Goal: Information Seeking & Learning: Learn about a topic

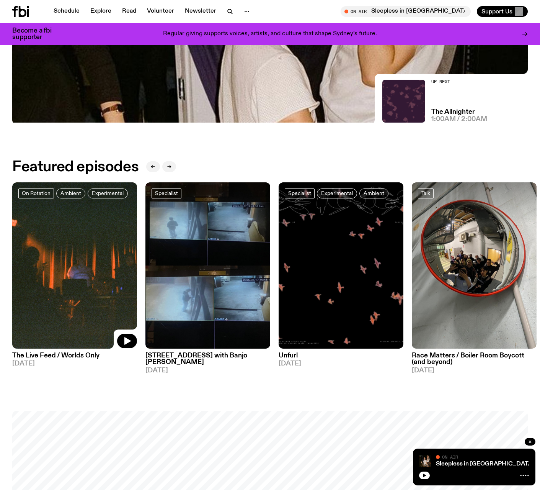
scroll to position [236, 0]
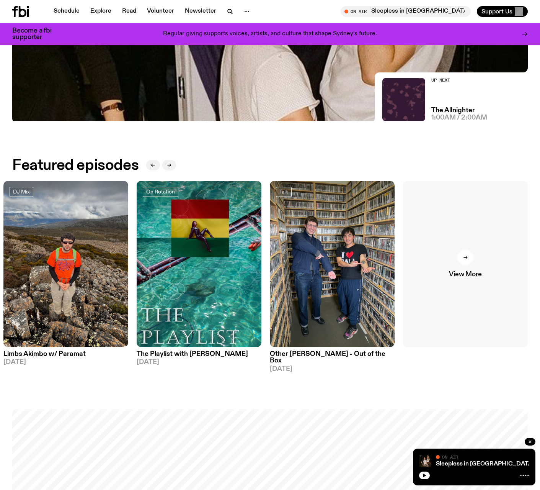
click at [466, 259] on icon at bounding box center [465, 257] width 5 height 5
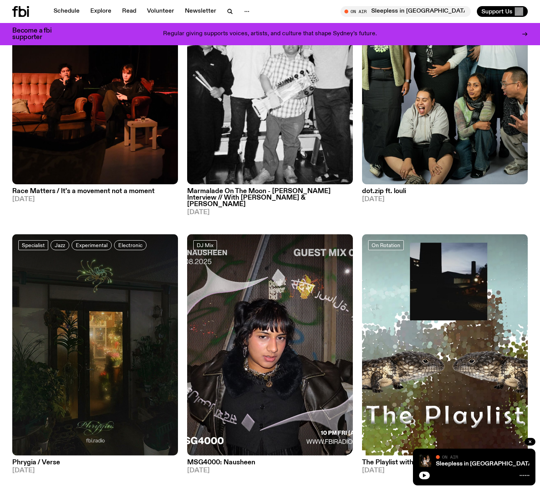
scroll to position [1450, 0]
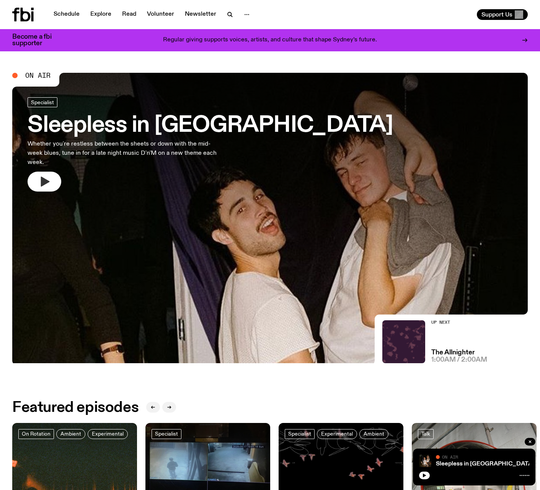
click at [44, 177] on icon "button" at bounding box center [45, 182] width 9 height 10
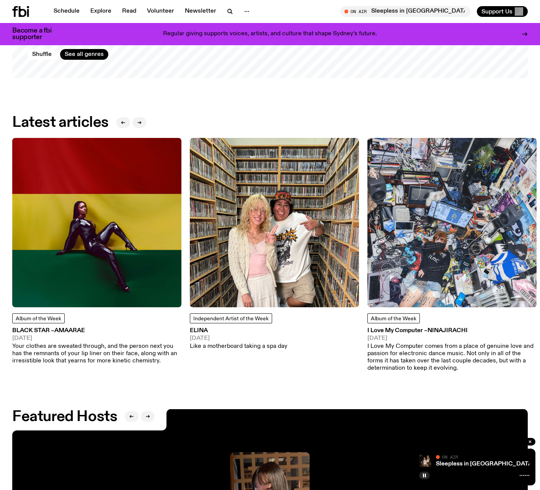
scroll to position [857, 0]
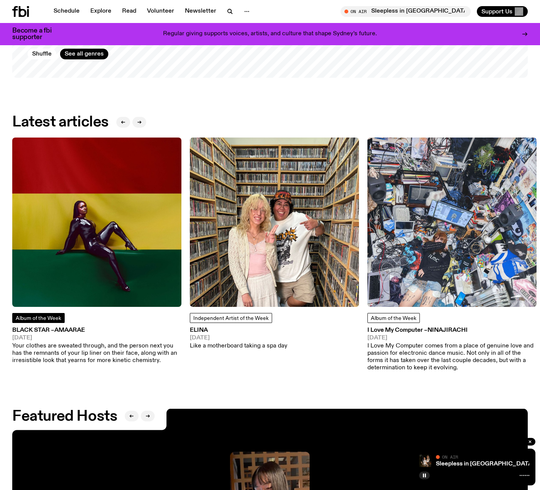
click at [31, 319] on span "Album of the Week" at bounding box center [39, 318] width 46 height 5
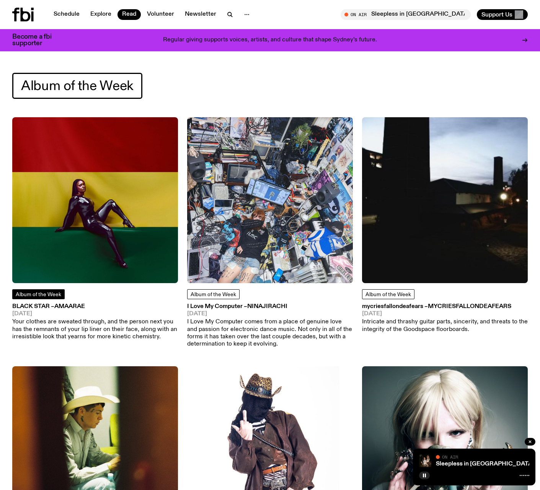
click at [45, 293] on span "Album of the Week" at bounding box center [39, 294] width 46 height 5
click at [40, 306] on h3 "BLACK STAR – Amaarae" at bounding box center [95, 307] width 166 height 6
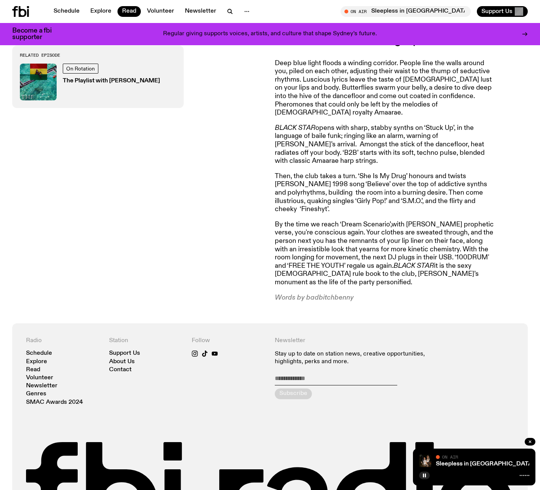
scroll to position [298, 0]
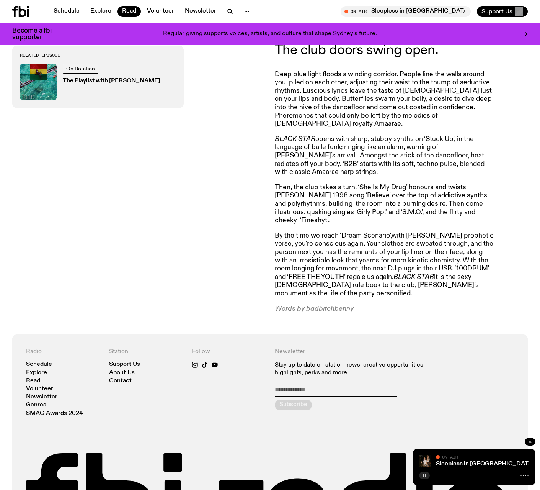
click at [424, 475] on rect "button" at bounding box center [423, 475] width 1 height 4
click at [426, 475] on icon "button" at bounding box center [424, 475] width 5 height 5
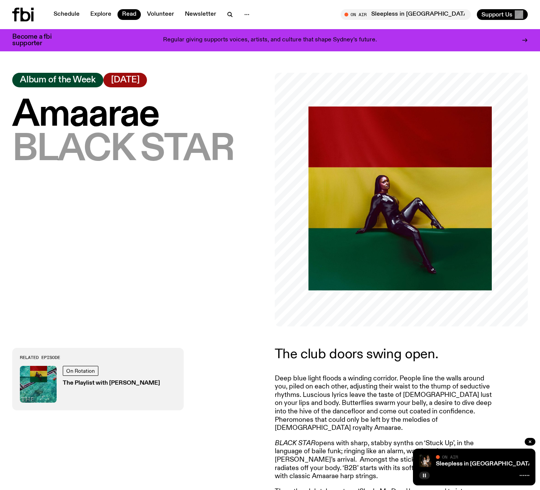
scroll to position [0, 0]
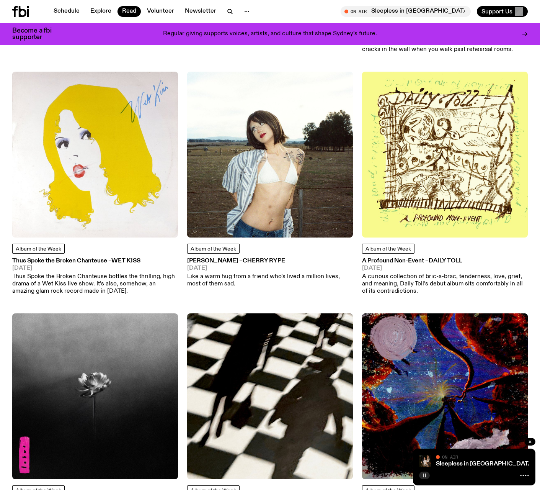
scroll to position [531, 0]
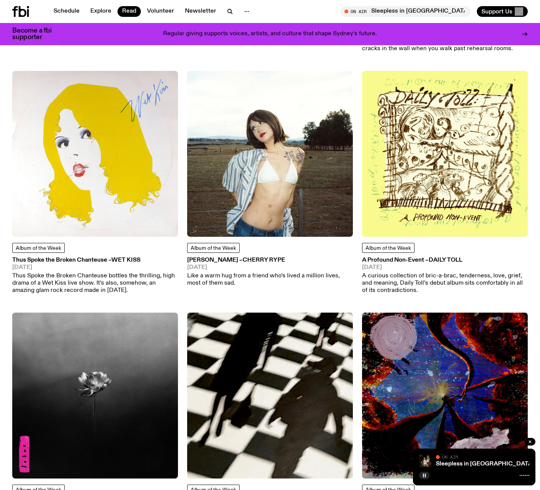
click at [243, 259] on span "Cherry Rype" at bounding box center [264, 260] width 43 height 6
